Goal: Task Accomplishment & Management: Manage account settings

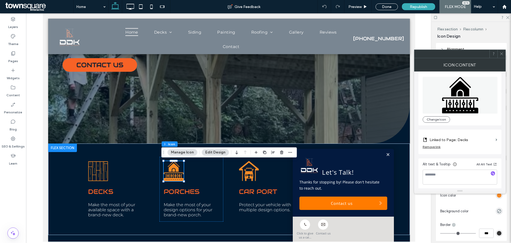
scroll to position [5, 0]
click at [439, 115] on button "Change Icon" at bounding box center [436, 118] width 27 height 6
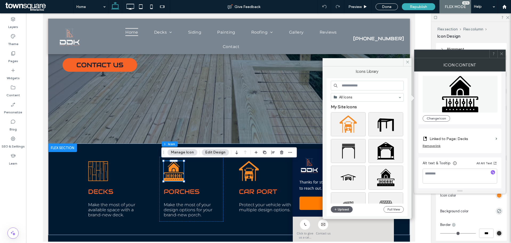
click at [361, 85] on input at bounding box center [367, 86] width 73 height 10
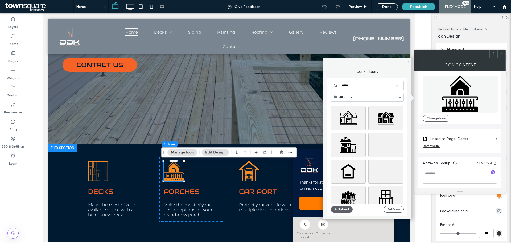
scroll to position [586, 0]
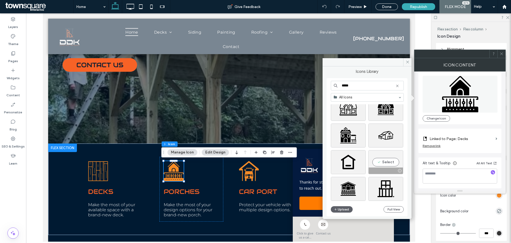
type input "*****"
click at [385, 161] on div "Select" at bounding box center [386, 162] width 35 height 24
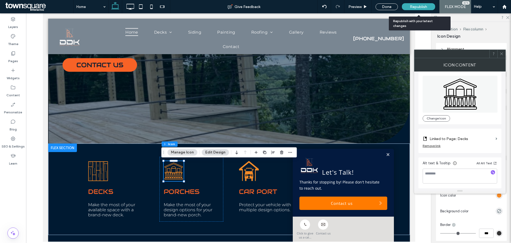
click at [420, 7] on span "Republish" at bounding box center [418, 7] width 17 height 5
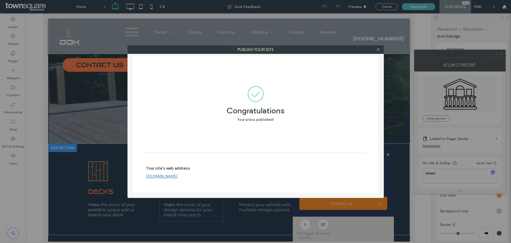
click at [376, 48] on div at bounding box center [379, 50] width 8 height 8
click at [378, 49] on use at bounding box center [378, 49] width 3 height 3
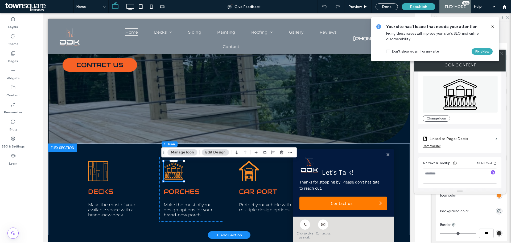
drag, startPoint x: 384, startPoint y: 154, endPoint x: 356, endPoint y: 158, distance: 28.1
click at [386, 154] on link at bounding box center [388, 154] width 4 height 5
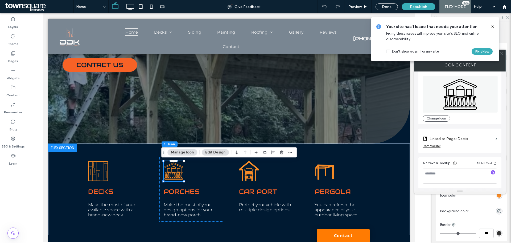
click at [183, 151] on button "Manage Icon" at bounding box center [183, 152] width 30 height 6
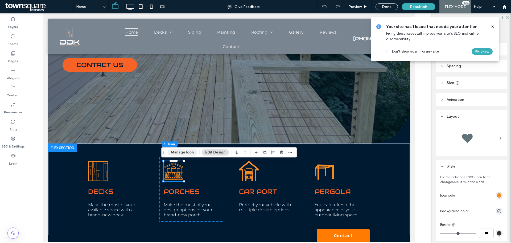
click at [178, 152] on button "Manage Icon" at bounding box center [183, 152] width 30 height 6
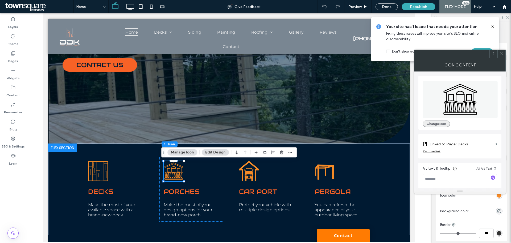
click at [443, 126] on button "Change Icon" at bounding box center [436, 123] width 27 height 6
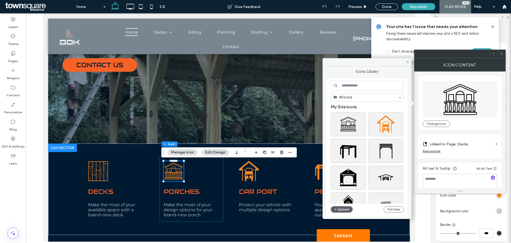
scroll to position [213, 0]
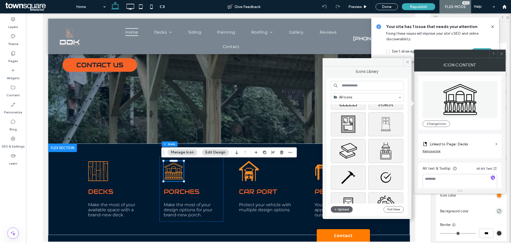
click at [363, 85] on input at bounding box center [367, 86] width 73 height 10
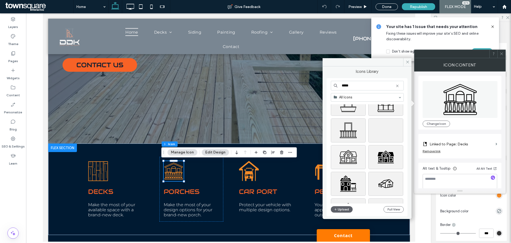
scroll to position [506, 0]
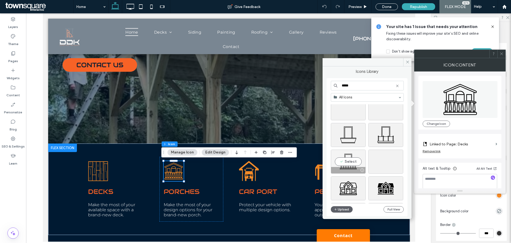
type input "*****"
click at [356, 160] on div "Select" at bounding box center [348, 161] width 35 height 24
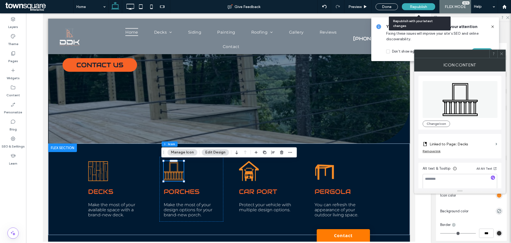
click at [421, 5] on span "Republish" at bounding box center [418, 7] width 17 height 5
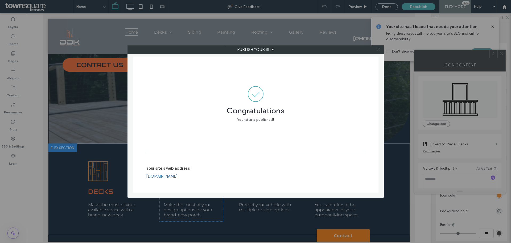
click at [377, 50] on icon at bounding box center [378, 49] width 4 height 4
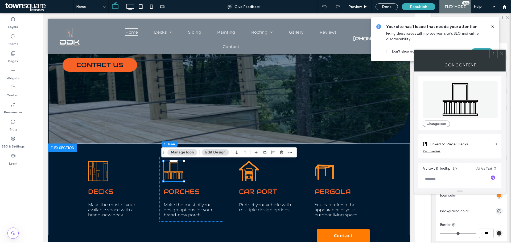
click at [185, 152] on button "Manage Icon" at bounding box center [183, 152] width 30 height 6
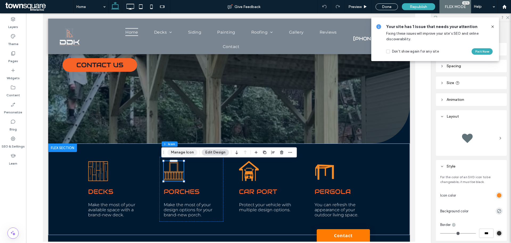
click at [180, 153] on button "Manage Icon" at bounding box center [183, 152] width 30 height 6
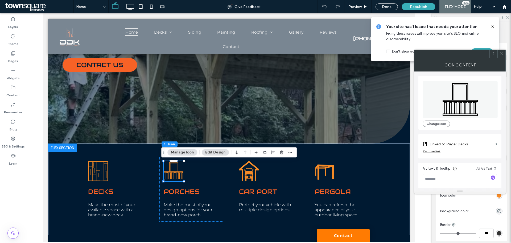
scroll to position [5, 0]
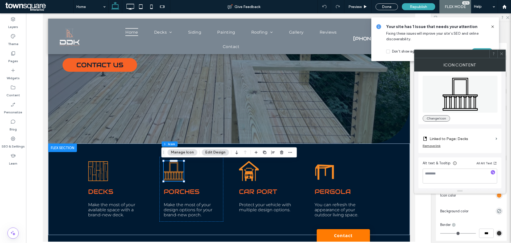
click at [437, 117] on button "Change Icon" at bounding box center [436, 118] width 27 height 6
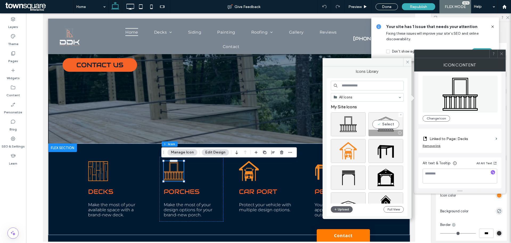
click at [386, 123] on div "Select" at bounding box center [386, 124] width 35 height 24
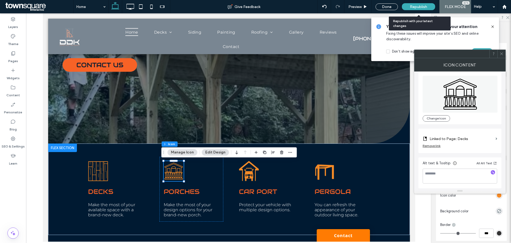
click at [419, 6] on span "Republish" at bounding box center [418, 7] width 17 height 5
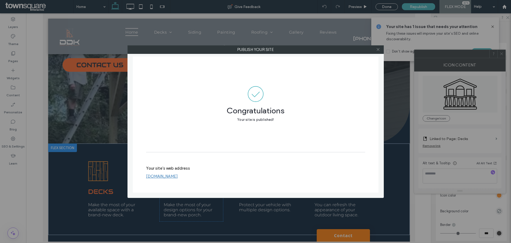
click at [377, 48] on icon at bounding box center [378, 49] width 4 height 4
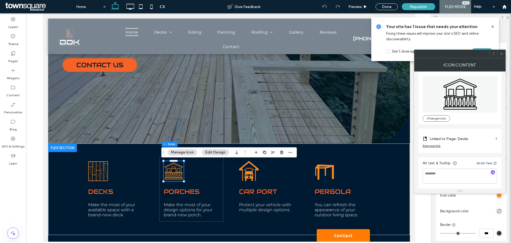
click at [502, 54] on icon at bounding box center [502, 54] width 4 height 4
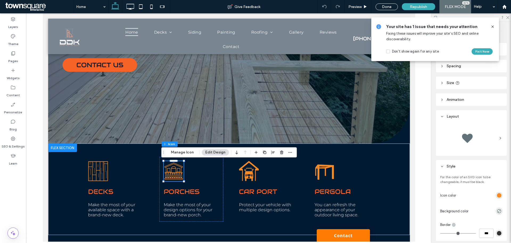
click at [493, 27] on icon at bounding box center [493, 27] width 4 height 4
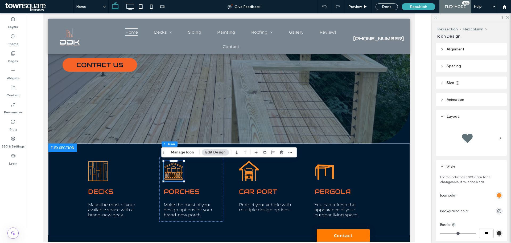
click at [505, 18] on div at bounding box center [471, 17] width 79 height 8
click at [508, 18] on icon at bounding box center [507, 16] width 3 height 3
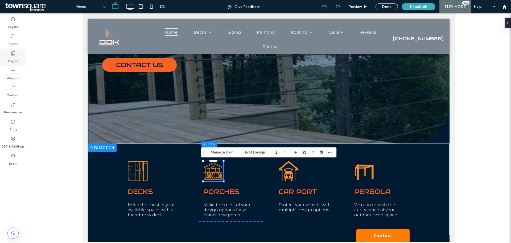
click at [10, 55] on div "Pages" at bounding box center [13, 56] width 26 height 17
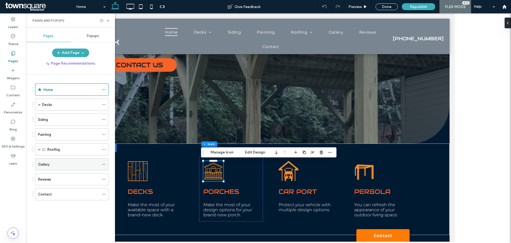
click at [43, 162] on label "Gallery" at bounding box center [43, 164] width 11 height 9
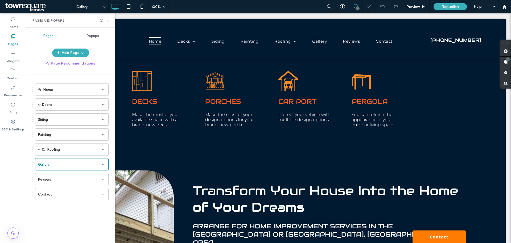
click at [108, 19] on icon at bounding box center [108, 21] width 4 height 4
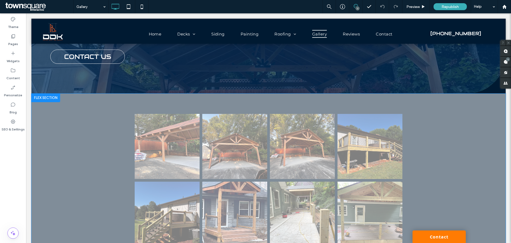
scroll to position [53, 0]
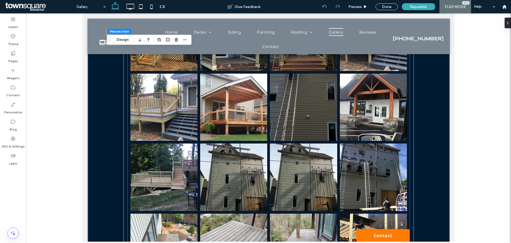
scroll to position [586, 0]
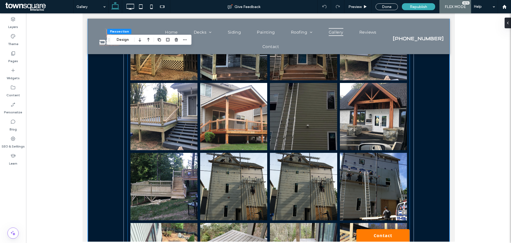
click at [234, 184] on link at bounding box center [233, 186] width 67 height 67
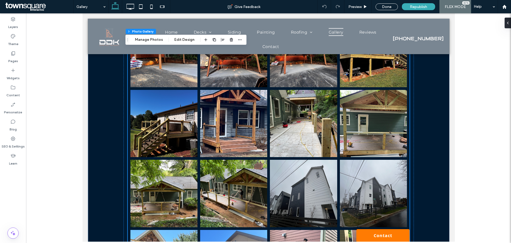
scroll to position [240, 0]
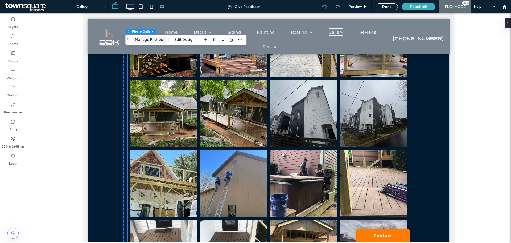
click at [147, 41] on button "Manage Photos" at bounding box center [149, 39] width 35 height 6
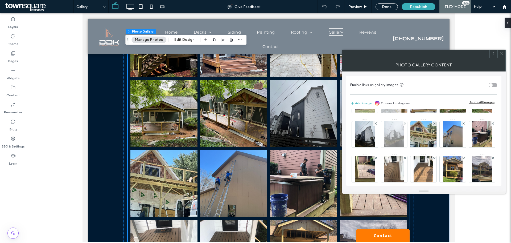
scroll to position [53, 0]
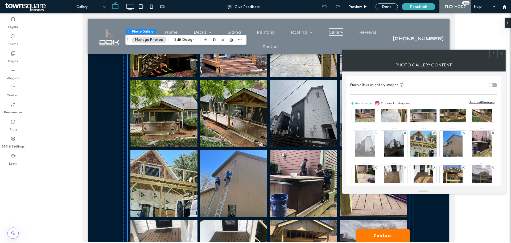
click at [377, 132] on icon at bounding box center [376, 133] width 2 height 2
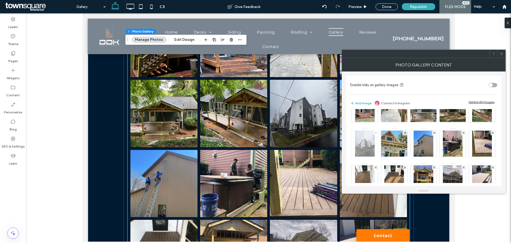
click at [377, 133] on icon at bounding box center [376, 133] width 2 height 2
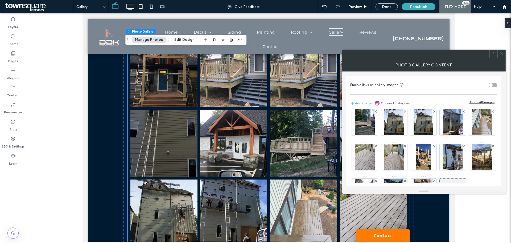
scroll to position [240, 0]
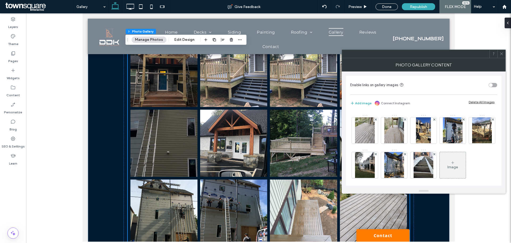
click at [463, 51] on use at bounding box center [464, 50] width 2 height 2
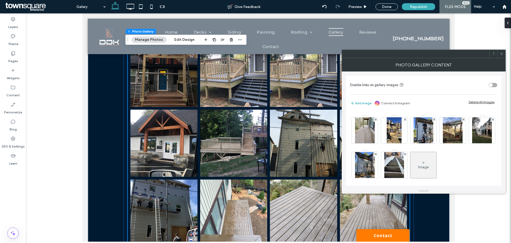
click at [377, 86] on icon at bounding box center [376, 85] width 2 height 2
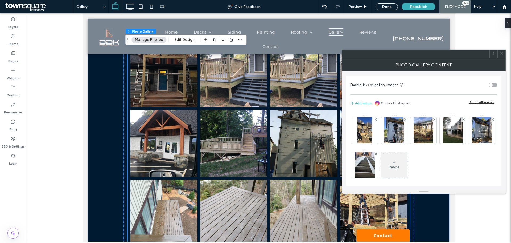
click at [377, 86] on icon at bounding box center [376, 85] width 2 height 2
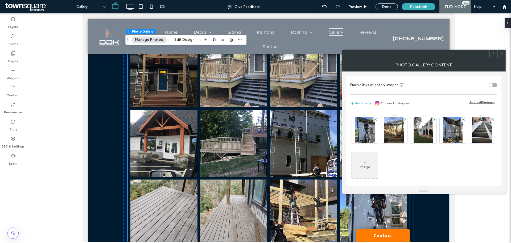
click at [377, 86] on icon at bounding box center [376, 85] width 2 height 2
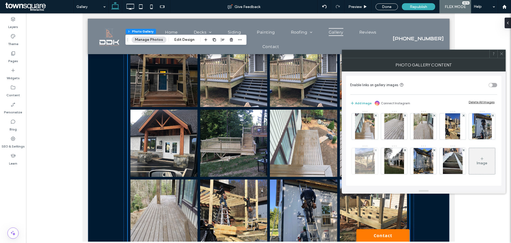
scroll to position [278, 0]
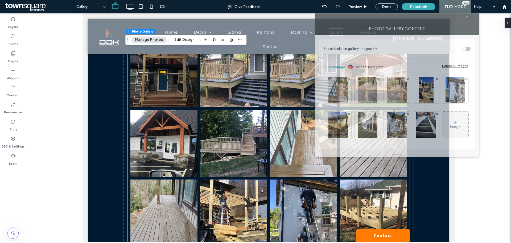
drag, startPoint x: 445, startPoint y: 57, endPoint x: 418, endPoint y: 21, distance: 45.0
click at [418, 21] on div at bounding box center [390, 18] width 148 height 8
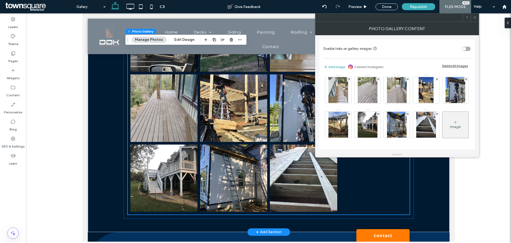
scroll to position [666, 0]
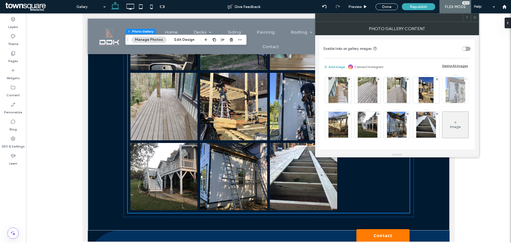
click at [465, 79] on use at bounding box center [466, 79] width 2 height 2
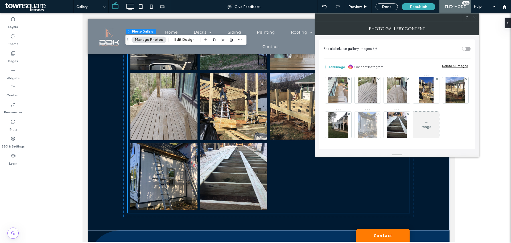
click at [377, 113] on use at bounding box center [378, 114] width 2 height 2
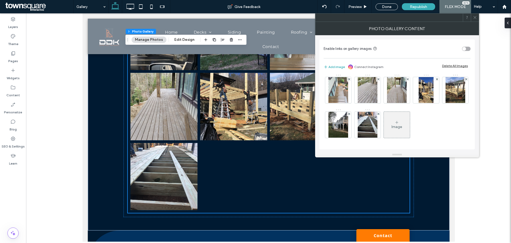
drag, startPoint x: 475, startPoint y: 16, endPoint x: 469, endPoint y: 17, distance: 6.1
click at [475, 16] on icon at bounding box center [475, 17] width 4 height 4
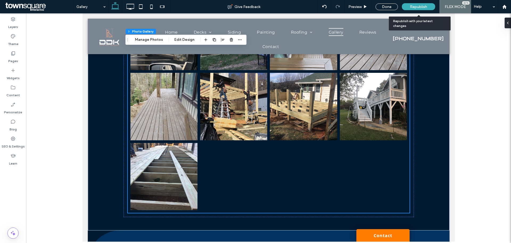
click at [427, 7] on span "Republish" at bounding box center [418, 7] width 17 height 5
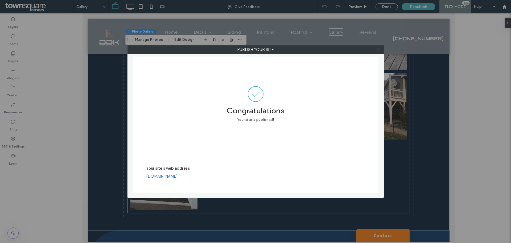
click at [380, 50] on icon at bounding box center [378, 49] width 4 height 4
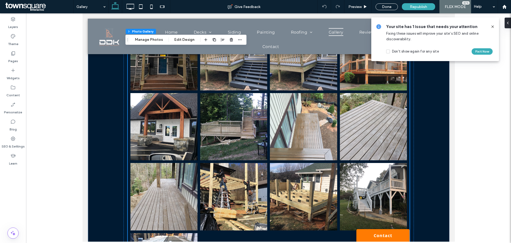
scroll to position [559, 0]
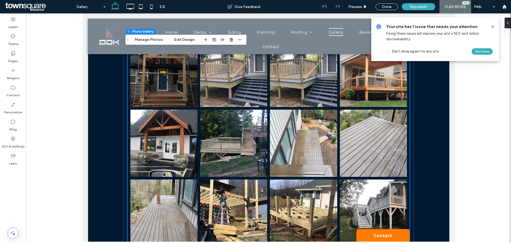
click at [307, 103] on link at bounding box center [303, 73] width 67 height 67
click at [149, 37] on button "Manage Photos" at bounding box center [149, 39] width 35 height 6
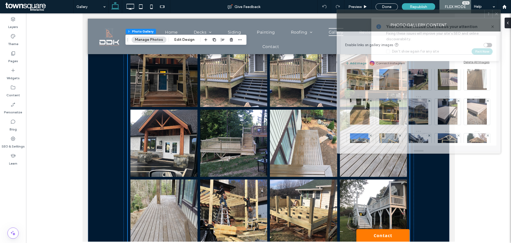
drag, startPoint x: 448, startPoint y: 55, endPoint x: 340, endPoint y: 50, distance: 108.5
click at [443, 14] on div at bounding box center [411, 14] width 148 height 8
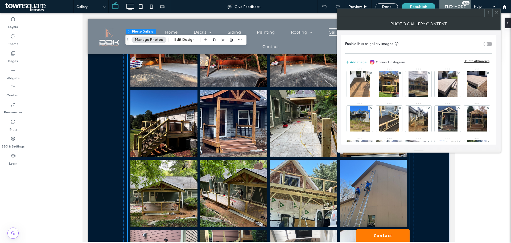
scroll to position [53, 0]
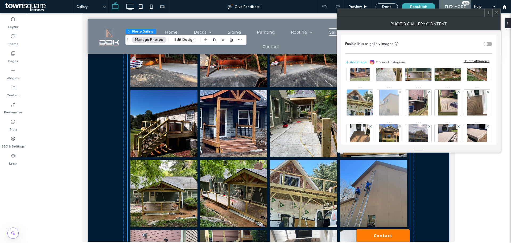
click at [403, 91] on div at bounding box center [400, 92] width 5 height 5
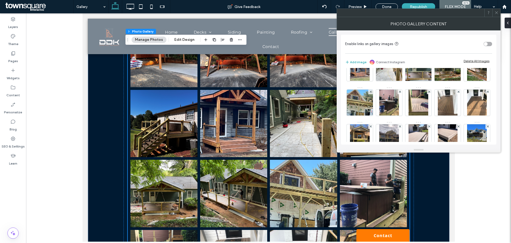
click at [497, 12] on icon at bounding box center [497, 13] width 4 height 4
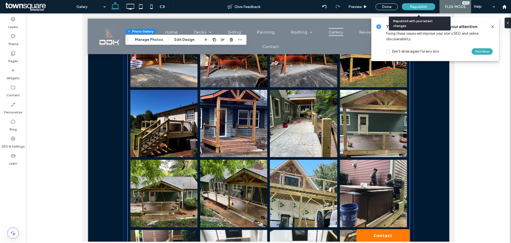
click at [431, 4] on div "Republish" at bounding box center [418, 6] width 33 height 7
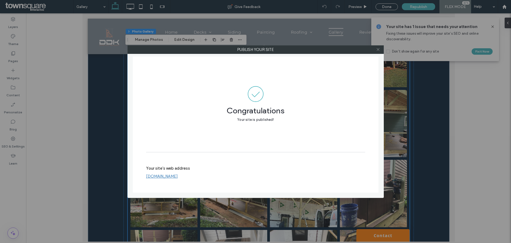
click at [378, 50] on use at bounding box center [378, 49] width 3 height 3
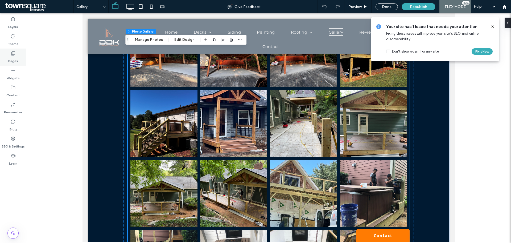
click at [13, 53] on icon at bounding box center [12, 53] width 5 height 5
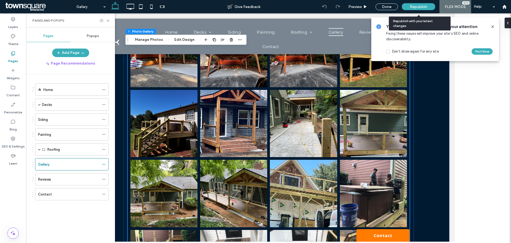
click at [419, 9] on span "Republish" at bounding box center [418, 7] width 17 height 5
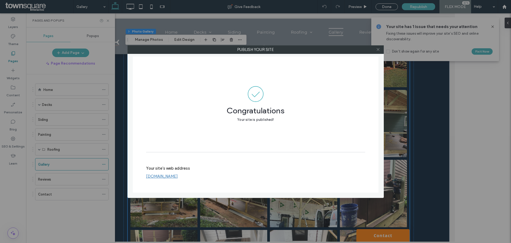
click at [377, 48] on icon at bounding box center [378, 49] width 4 height 4
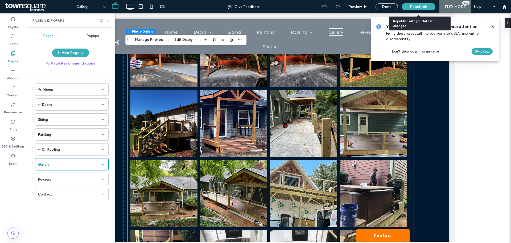
click at [421, 4] on div "Republish" at bounding box center [418, 6] width 33 height 7
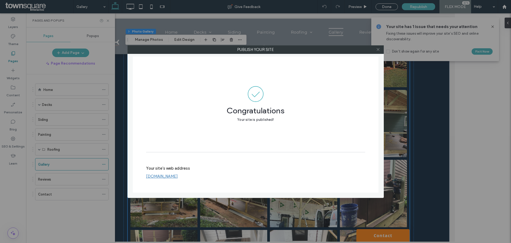
click at [379, 50] on icon at bounding box center [378, 49] width 4 height 4
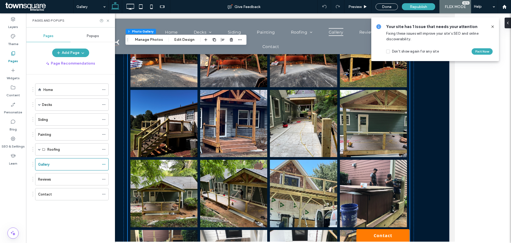
click at [15, 58] on label "Pages" at bounding box center [13, 59] width 10 height 7
click at [47, 89] on label "Home" at bounding box center [48, 89] width 10 height 9
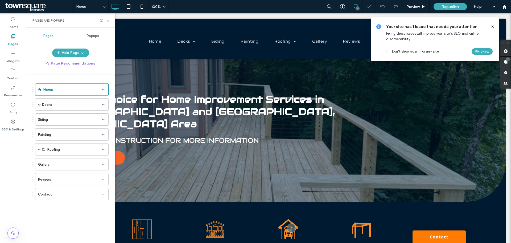
click at [494, 27] on icon at bounding box center [493, 27] width 4 height 4
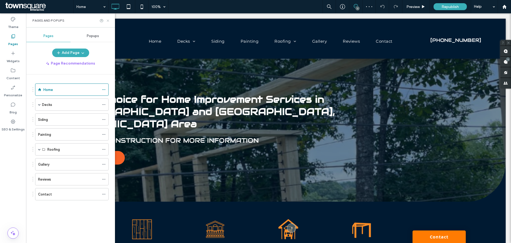
click at [108, 20] on icon at bounding box center [108, 21] width 4 height 4
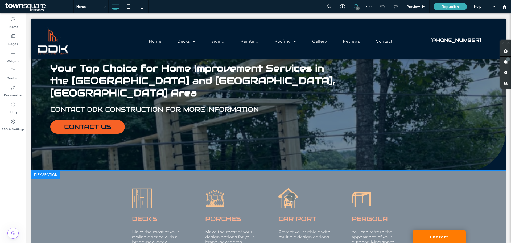
scroll to position [80, 0]
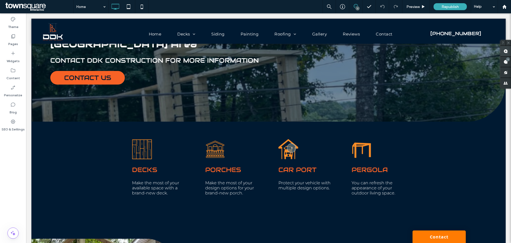
click at [507, 53] on use at bounding box center [506, 51] width 4 height 4
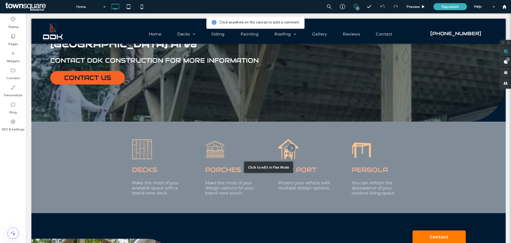
click at [282, 154] on div "Click to edit in Flex Mode" at bounding box center [268, 166] width 475 height 91
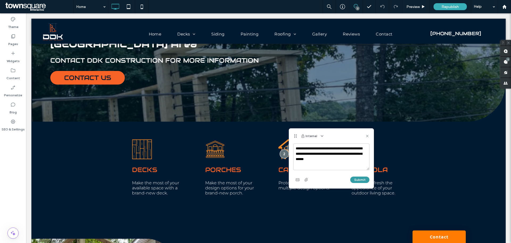
type textarea "**********"
click at [357, 180] on button "Submit" at bounding box center [360, 179] width 19 height 6
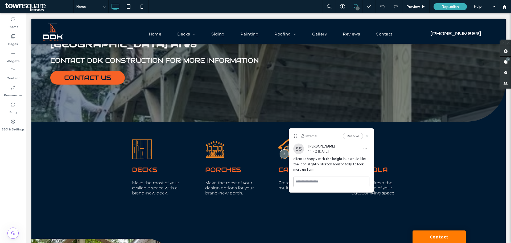
click at [368, 136] on icon at bounding box center [367, 136] width 4 height 4
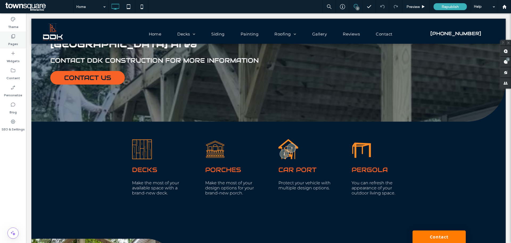
click at [10, 43] on label "Pages" at bounding box center [13, 42] width 10 height 7
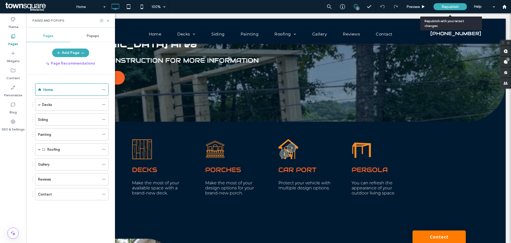
click at [449, 6] on span "Republish" at bounding box center [450, 7] width 17 height 5
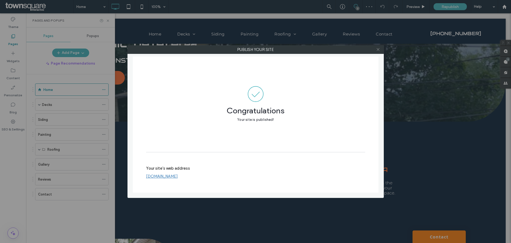
click at [378, 49] on use at bounding box center [378, 49] width 3 height 3
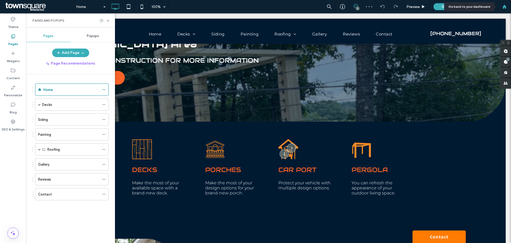
click at [505, 9] on icon at bounding box center [505, 7] width 5 height 5
